Goal: Task Accomplishment & Management: Use online tool/utility

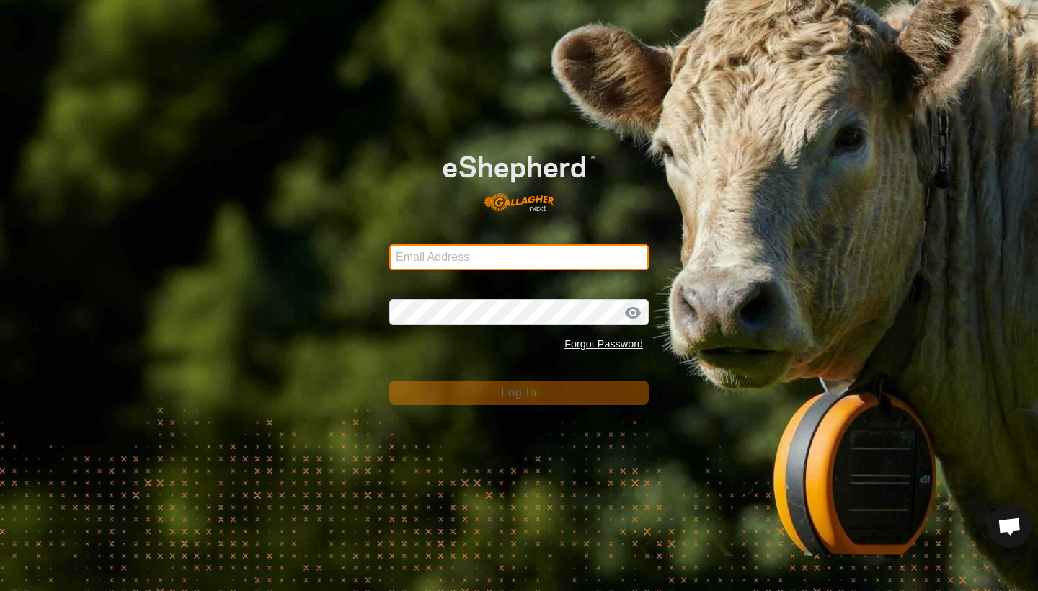
type input "[EMAIL_ADDRESS][DOMAIN_NAME]"
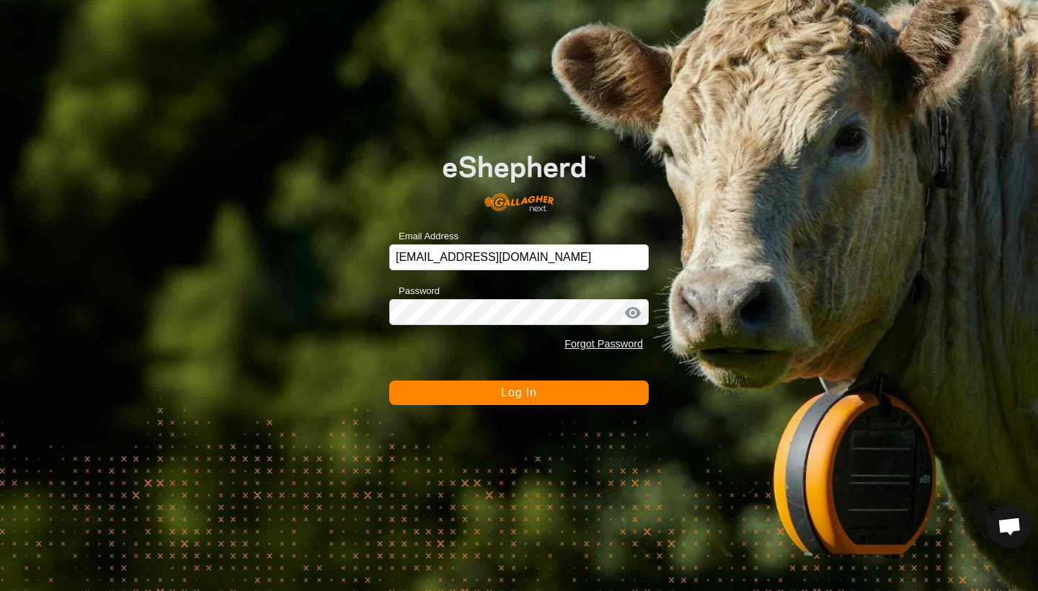
click at [498, 393] on button "Log In" at bounding box center [518, 392] width 259 height 25
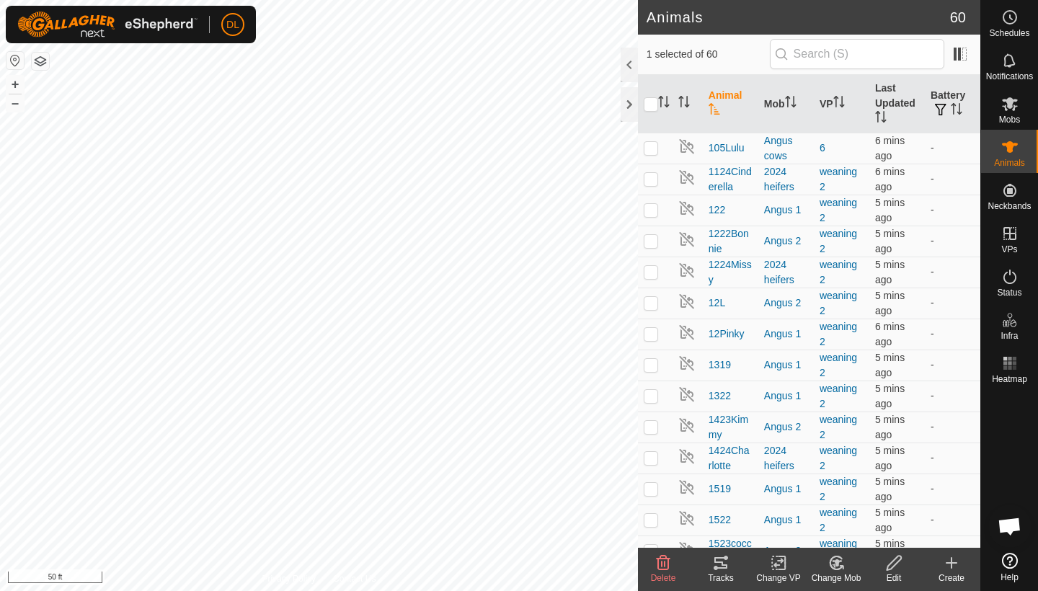
click at [723, 566] on icon at bounding box center [720, 563] width 13 height 12
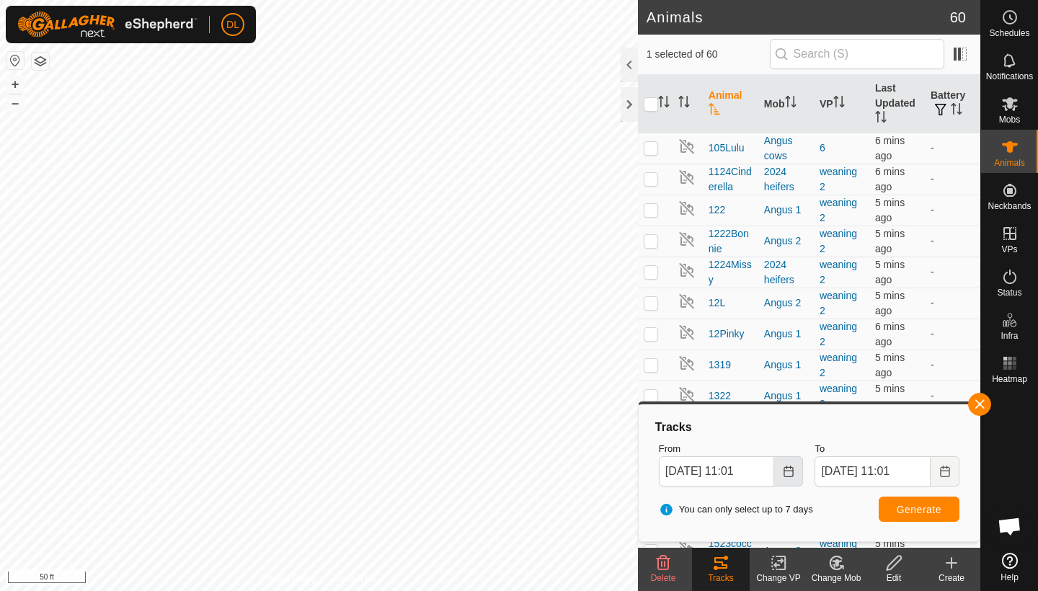
click at [787, 474] on icon "Choose Date" at bounding box center [789, 472] width 12 height 12
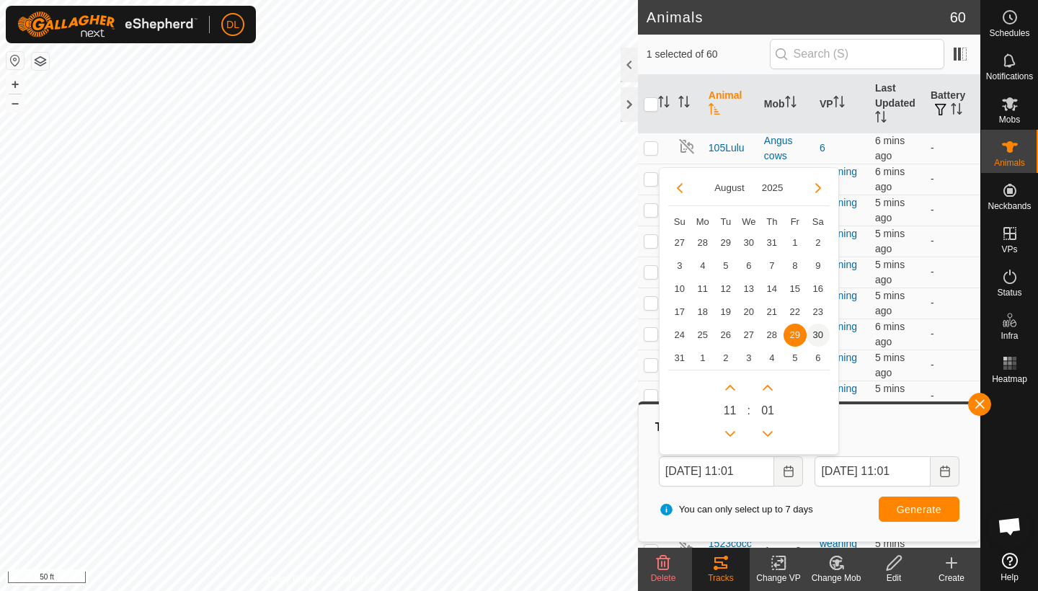
click at [817, 335] on span "30" at bounding box center [817, 335] width 23 height 23
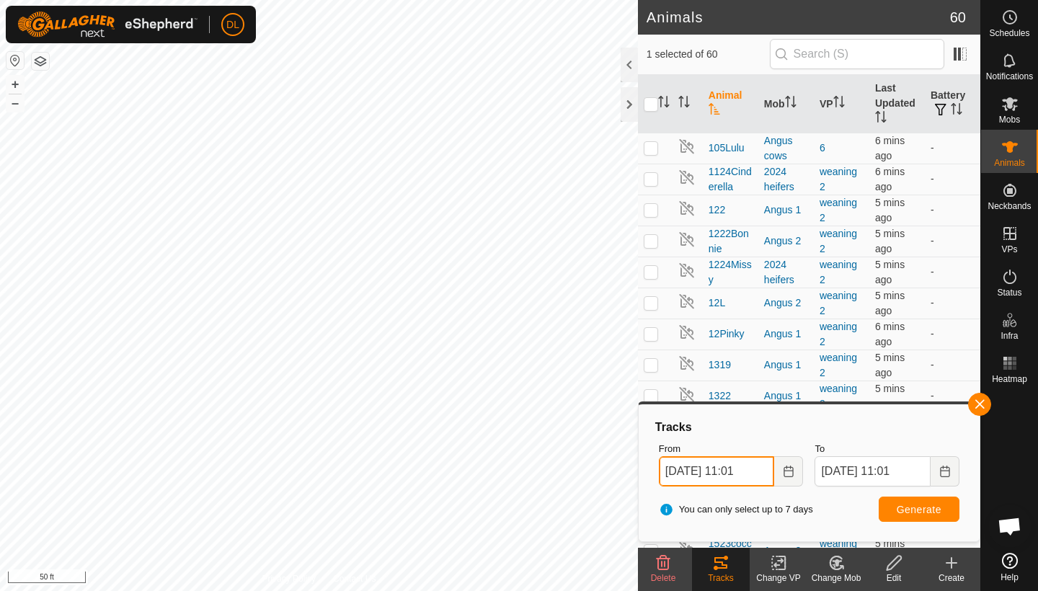
click at [757, 471] on input "[DATE] 11:01" at bounding box center [717, 471] width 116 height 30
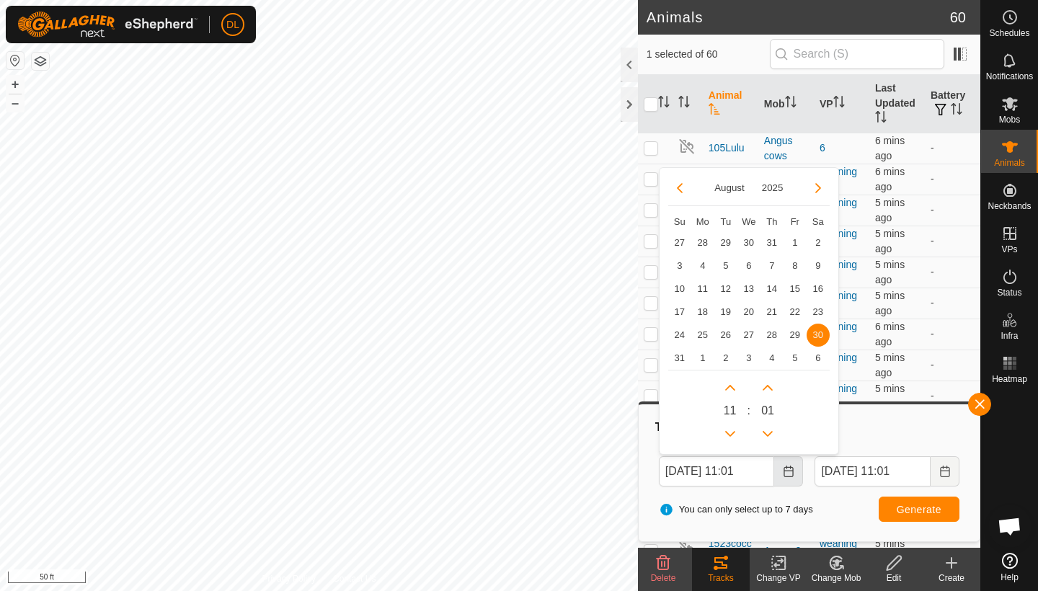
click at [783, 471] on icon "Choose Date" at bounding box center [789, 472] width 12 height 12
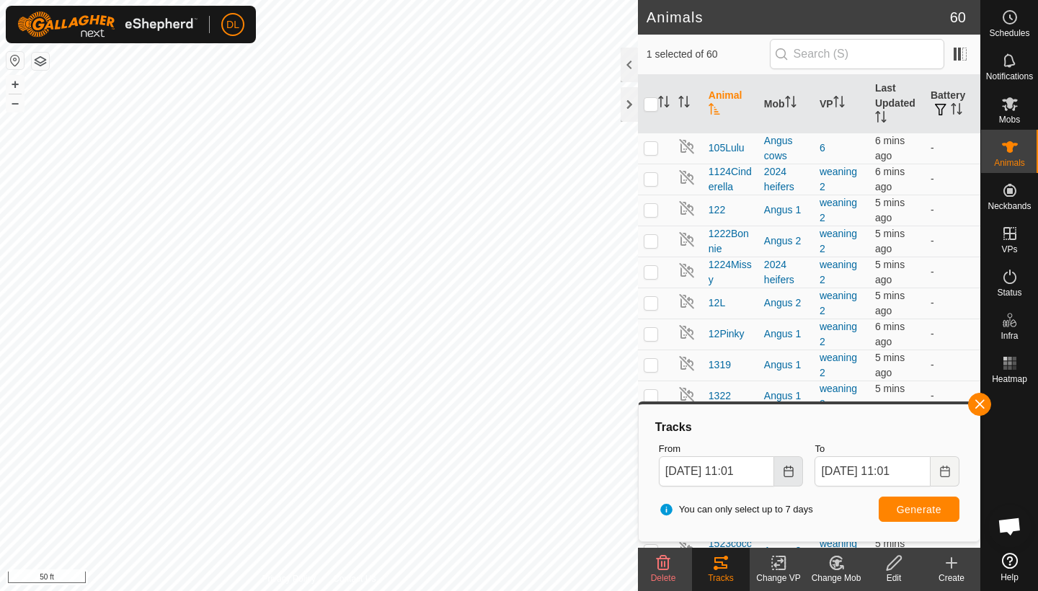
click at [784, 470] on icon "Choose Date" at bounding box center [789, 472] width 12 height 12
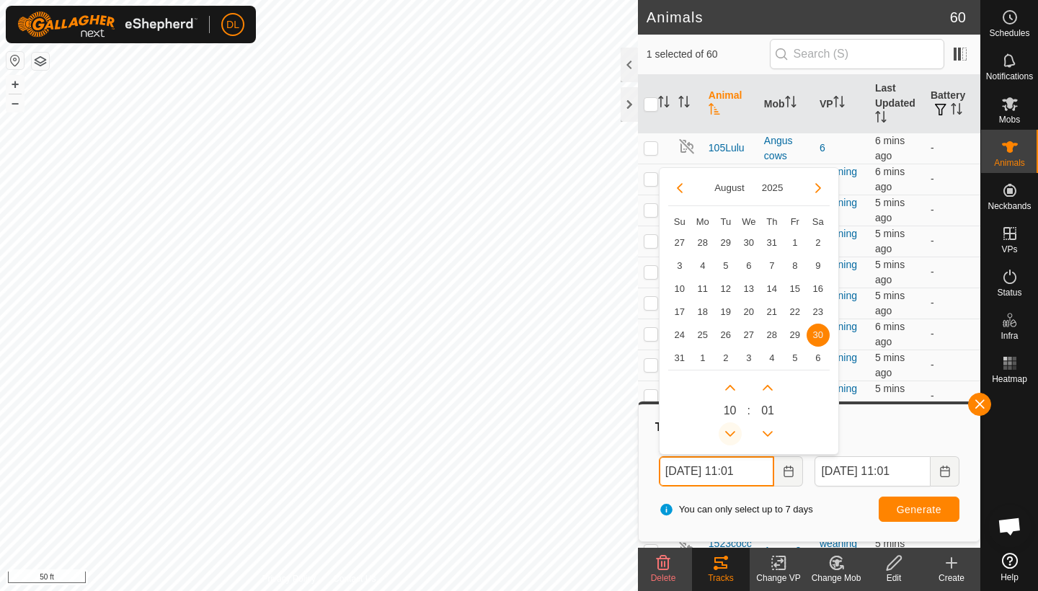
click at [735, 427] on button "Previous Hour" at bounding box center [729, 433] width 23 height 23
click at [735, 428] on icon "Previous Hour" at bounding box center [730, 434] width 12 height 12
click at [733, 429] on button "Previous Hour" at bounding box center [729, 433] width 23 height 23
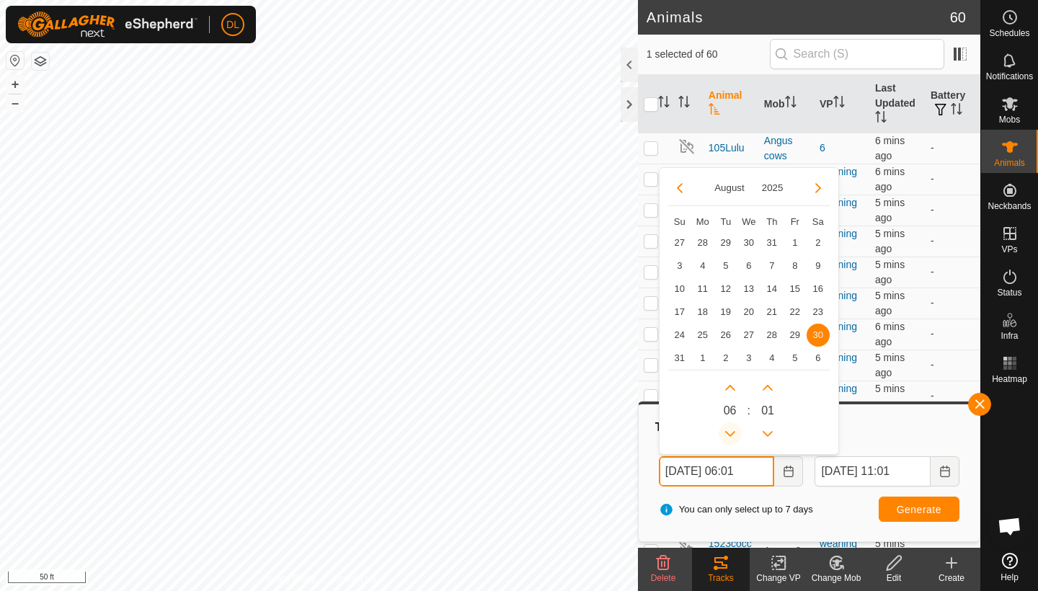
click at [733, 429] on icon "Previous Hour" at bounding box center [730, 434] width 12 height 12
type input "[DATE] 05:01"
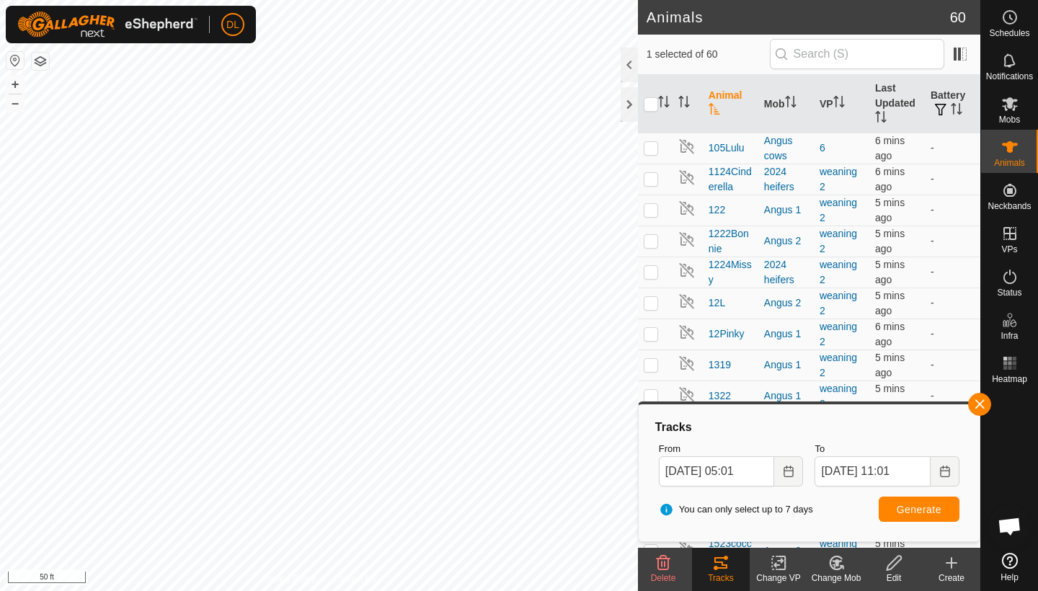
click at [899, 504] on span "Generate" at bounding box center [918, 510] width 45 height 12
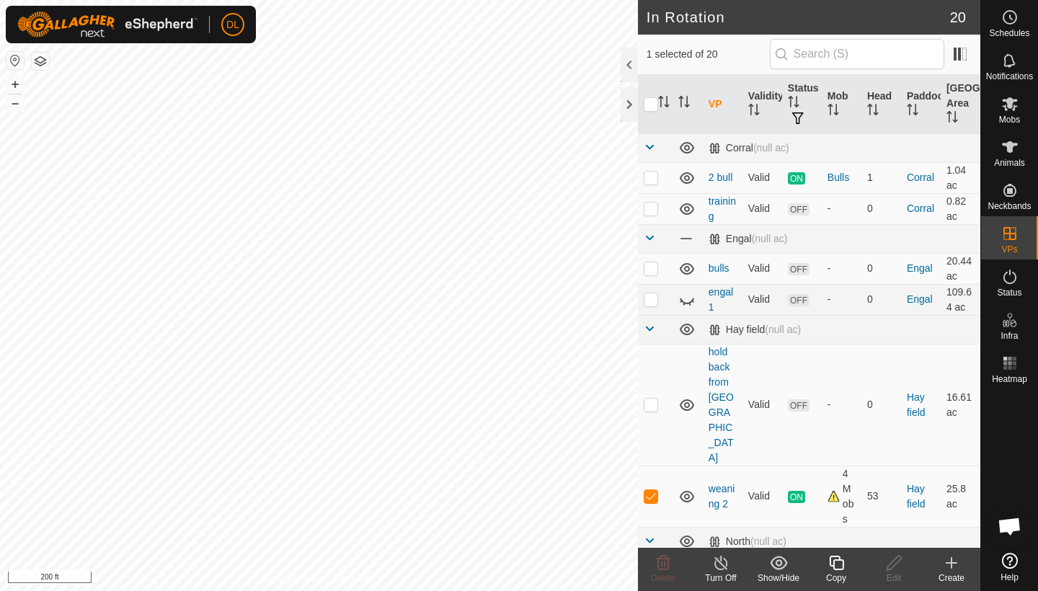
checkbox input "true"
checkbox input "false"
